Goal: Check status: Check status

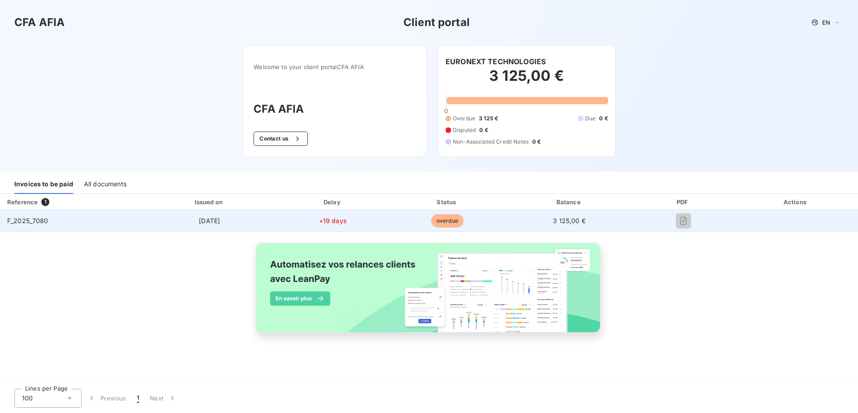
click at [199, 219] on span "[DATE]" at bounding box center [209, 221] width 21 height 8
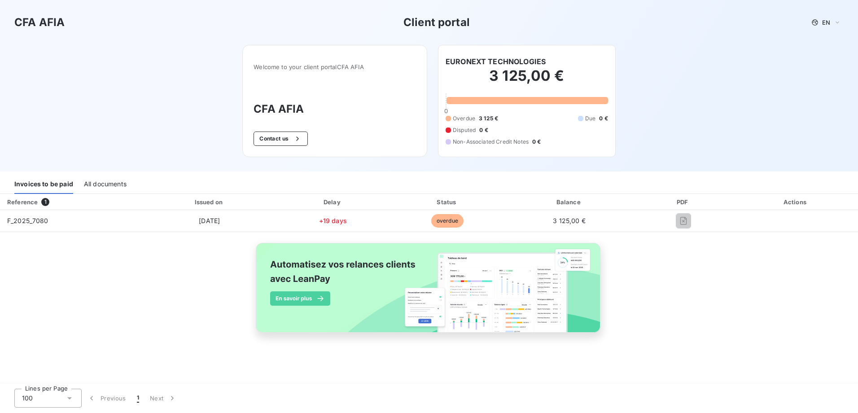
click at [88, 185] on div "All documents" at bounding box center [105, 184] width 43 height 19
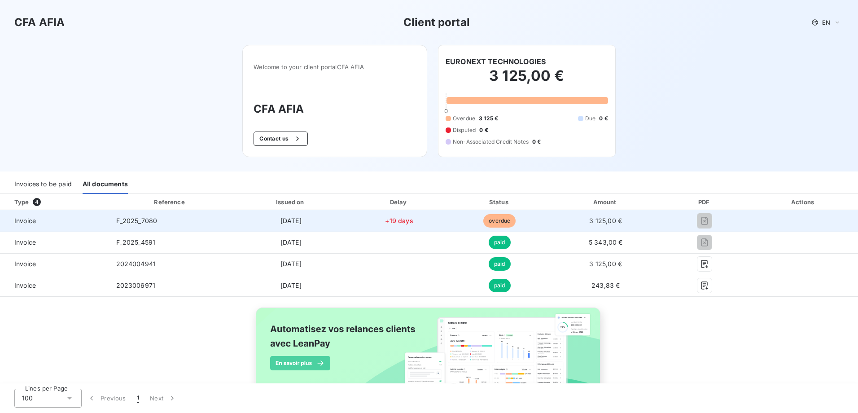
click at [26, 224] on span "Invoice" at bounding box center [54, 220] width 95 height 9
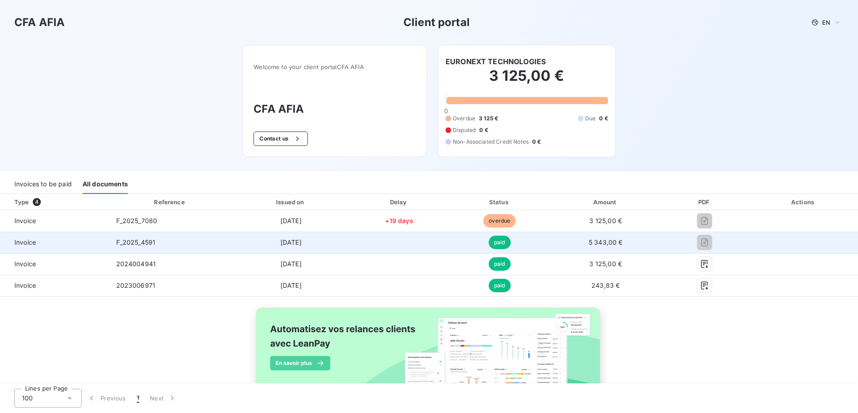
click at [28, 240] on span "Invoice" at bounding box center [54, 242] width 95 height 9
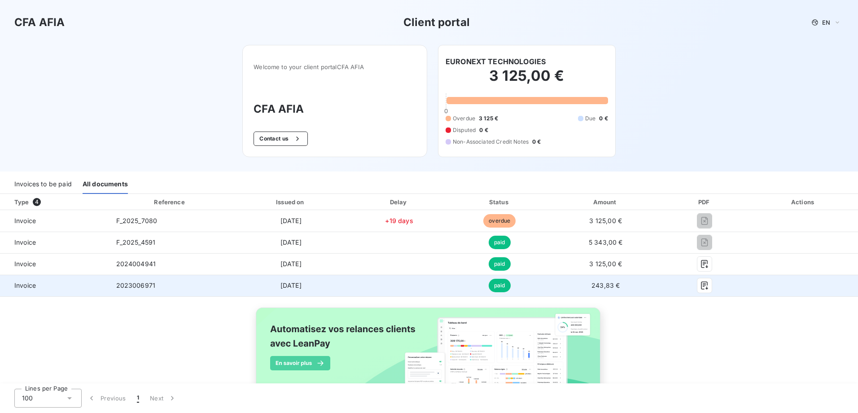
click at [252, 288] on td "Jun 20, 2023" at bounding box center [291, 286] width 118 height 22
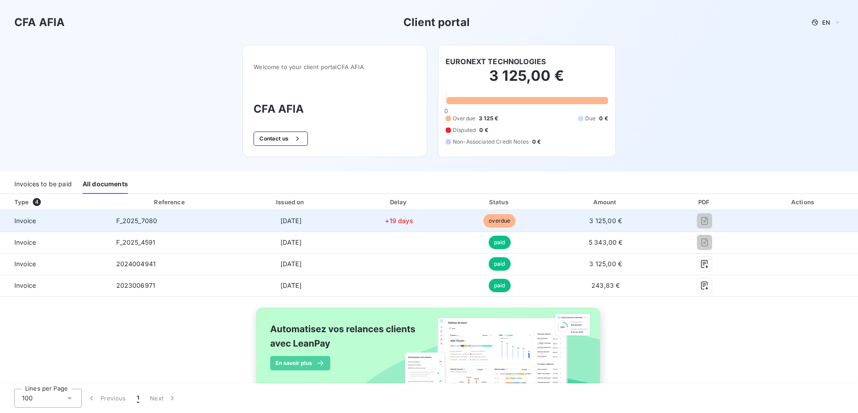
click at [424, 213] on td "+19 days" at bounding box center [399, 221] width 98 height 22
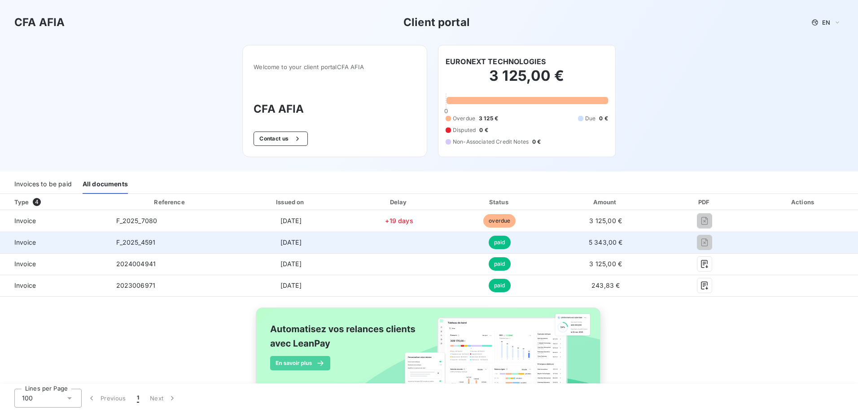
click at [492, 244] on span "paid" at bounding box center [500, 242] width 22 height 13
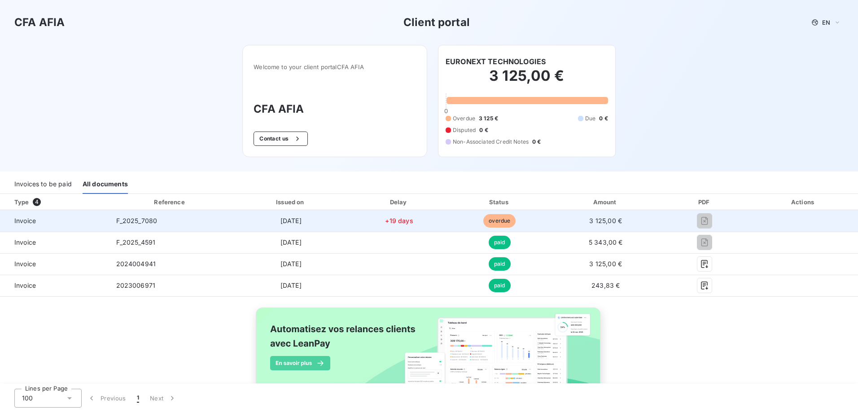
click at [488, 223] on span "overdue" at bounding box center [499, 220] width 32 height 13
drag, startPoint x: 488, startPoint y: 223, endPoint x: 376, endPoint y: 228, distance: 112.8
click at [376, 228] on td "+19 days" at bounding box center [399, 221] width 98 height 22
